Goal: Communication & Community: Connect with others

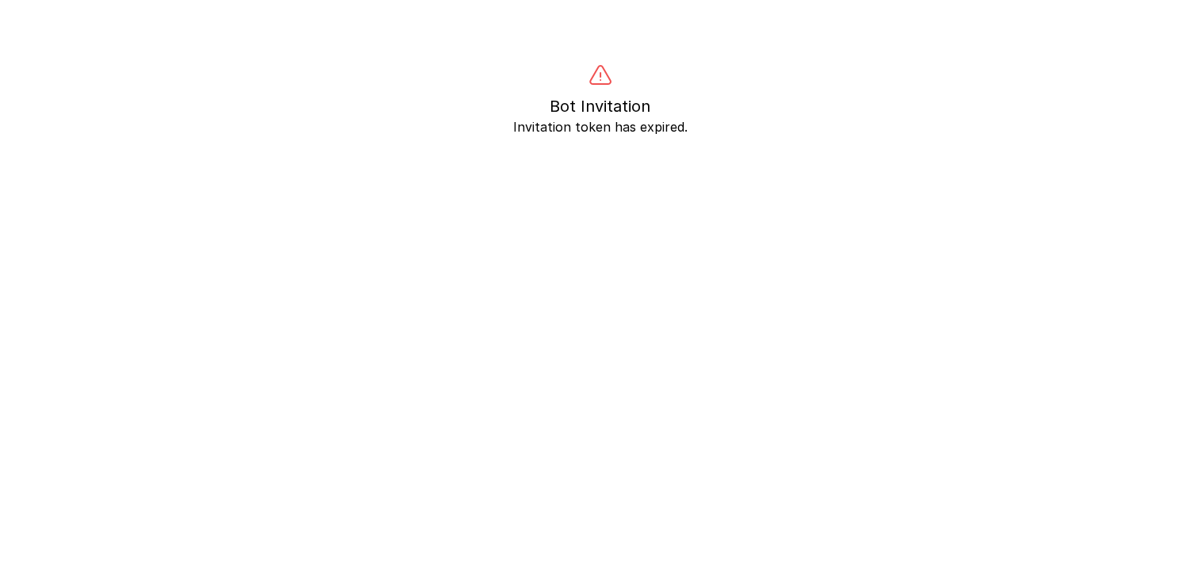
click at [726, 208] on body "Bot Invitation Invitation token has expired." at bounding box center [600, 355] width 1200 height 585
